Goal: Task Accomplishment & Management: Use online tool/utility

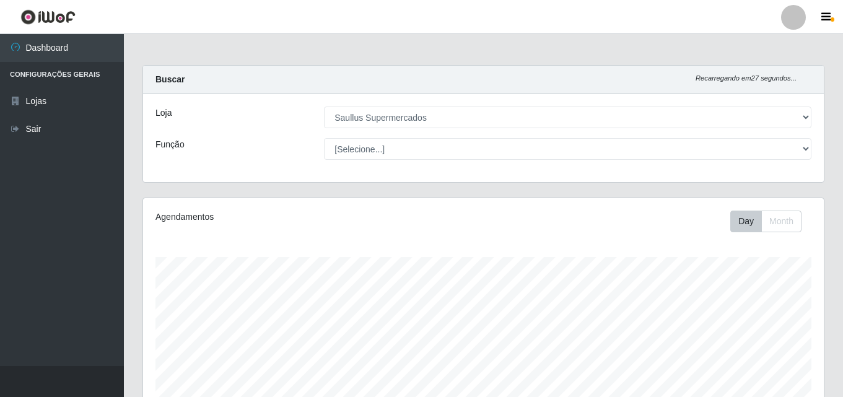
select select "423"
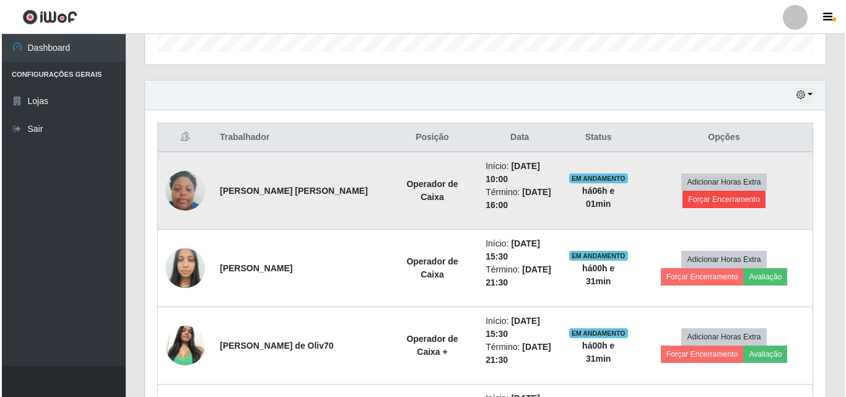
scroll to position [257, 681]
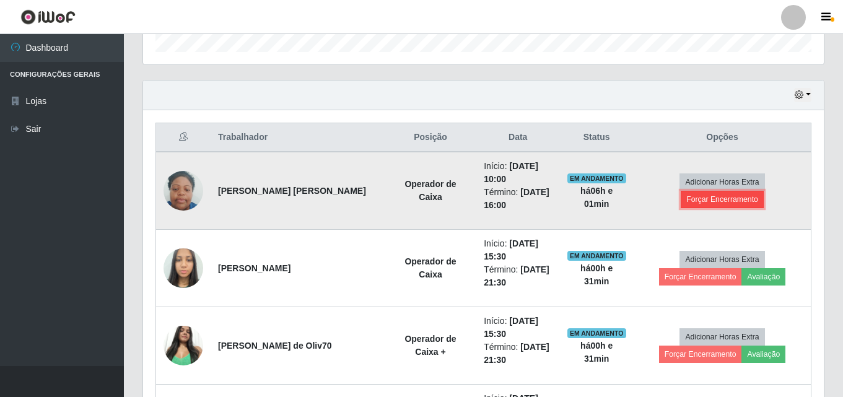
click at [762, 198] on button "Forçar Encerramento" at bounding box center [722, 199] width 83 height 17
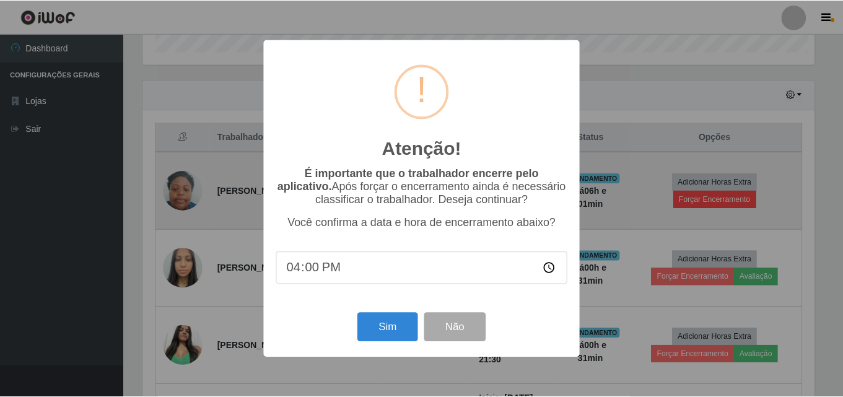
scroll to position [257, 675]
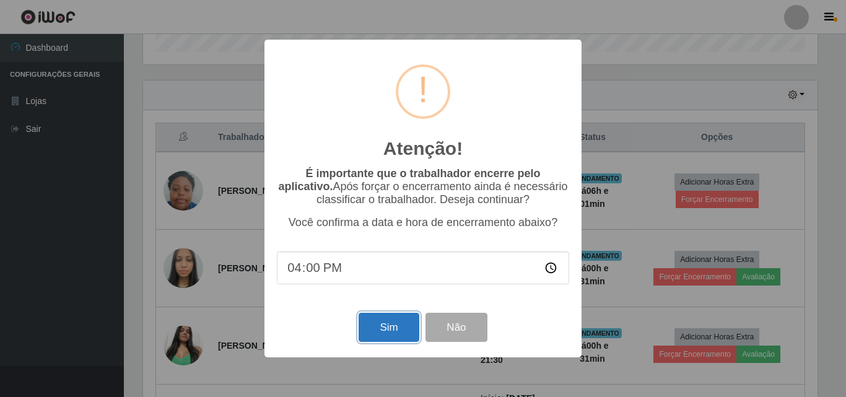
click at [385, 327] on button "Sim" at bounding box center [389, 327] width 60 height 29
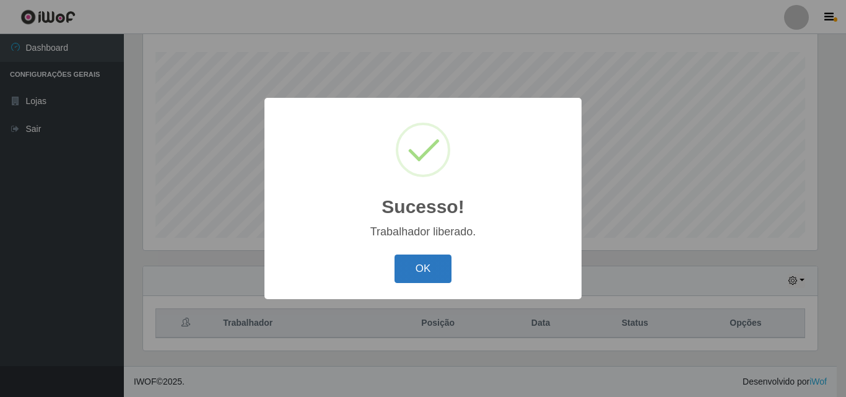
click at [447, 261] on button "OK" at bounding box center [424, 269] width 58 height 29
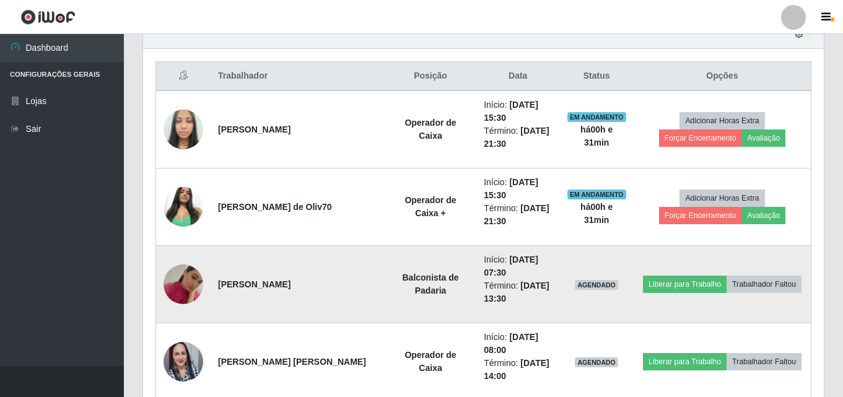
scroll to position [453, 0]
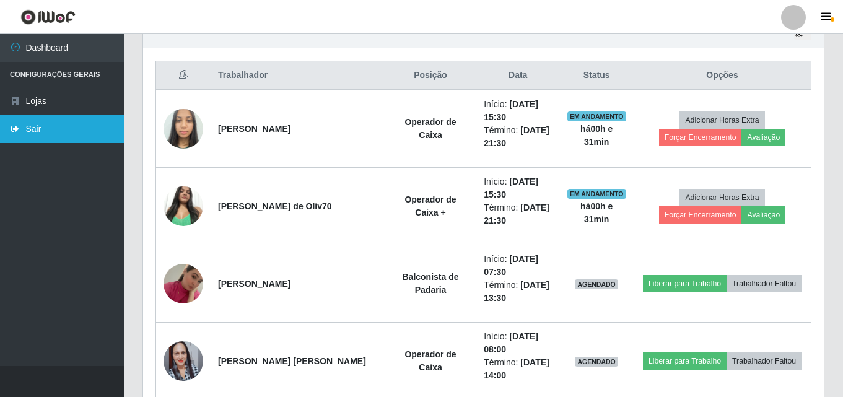
click at [86, 133] on link "Sair" at bounding box center [62, 129] width 124 height 28
